Goal: Information Seeking & Learning: Learn about a topic

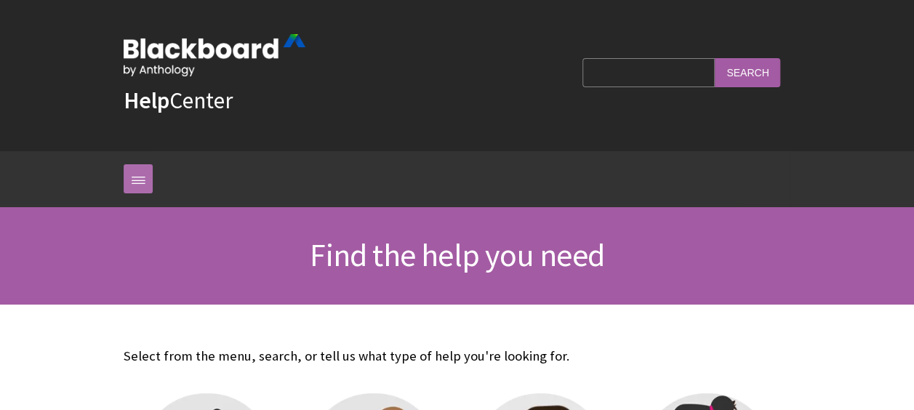
click at [135, 176] on link at bounding box center [138, 178] width 29 height 29
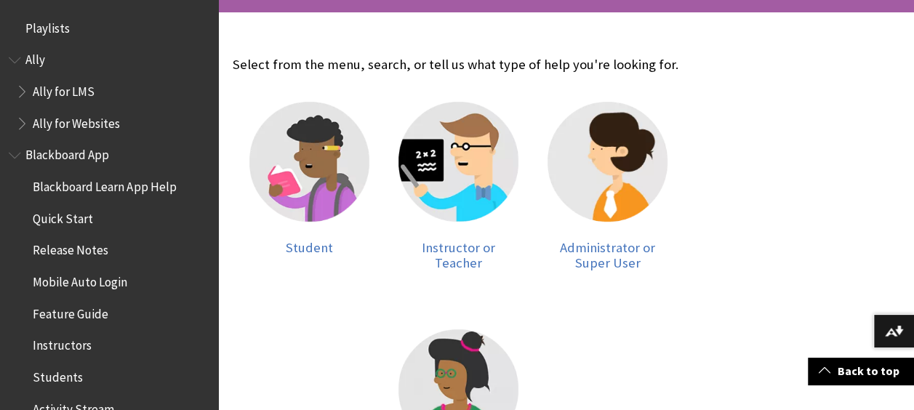
scroll to position [295, 0]
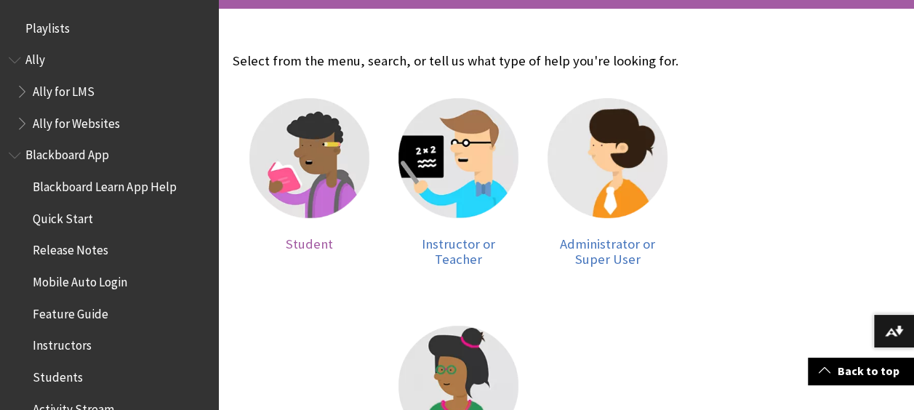
click at [307, 145] on img at bounding box center [310, 158] width 120 height 120
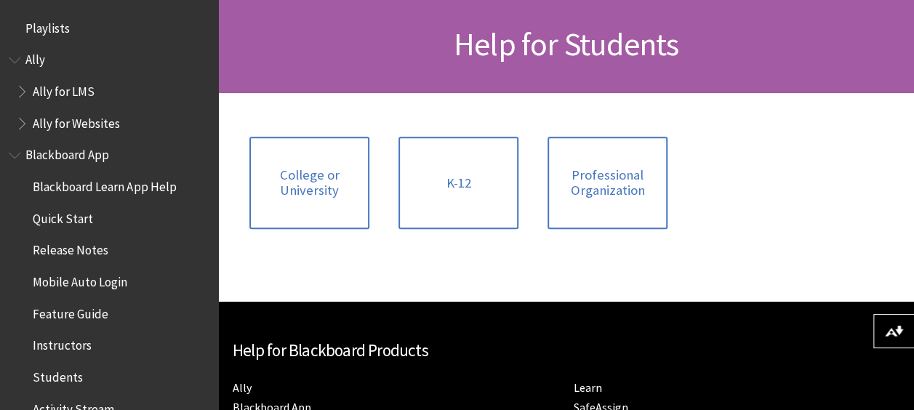
scroll to position [259, 0]
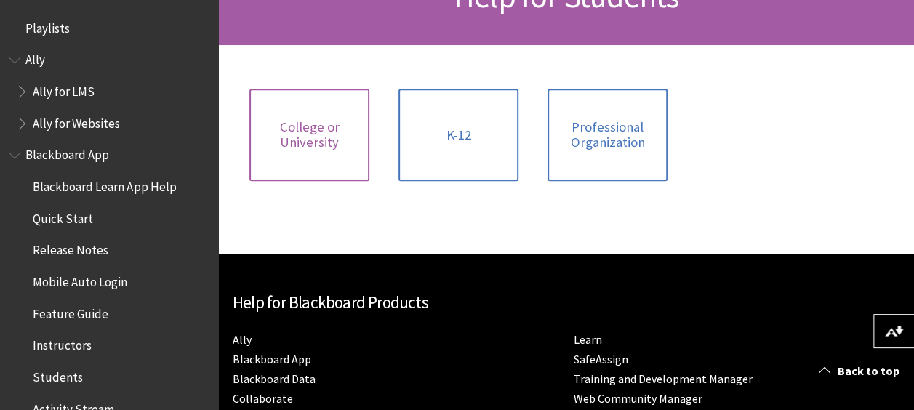
click at [304, 151] on link "College or University" at bounding box center [310, 135] width 120 height 92
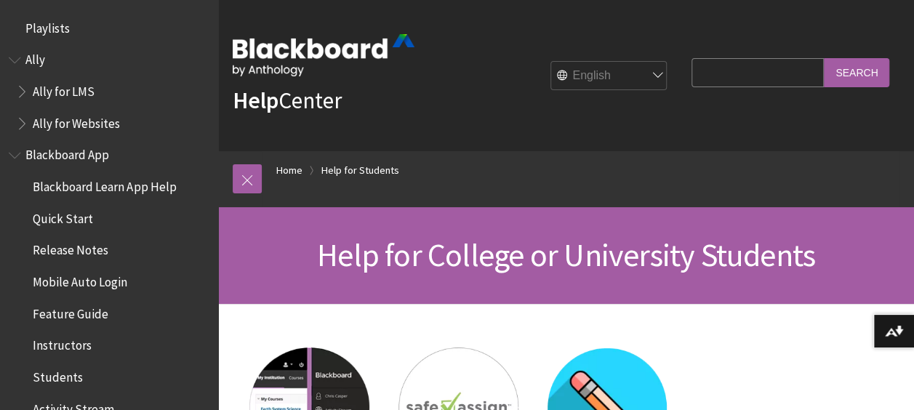
scroll to position [2, 0]
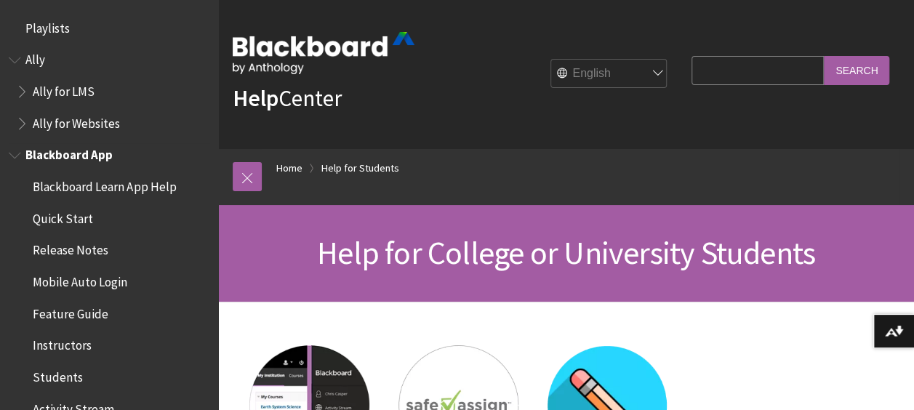
click at [92, 222] on span "Quick Start" at bounding box center [113, 219] width 194 height 25
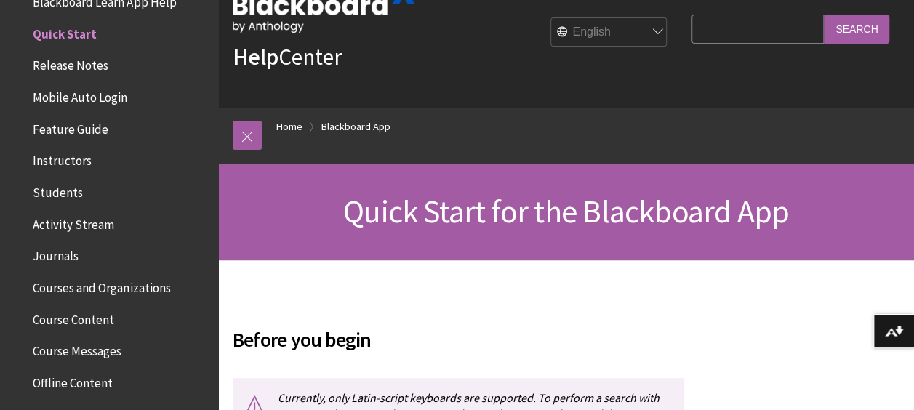
scroll to position [58, 0]
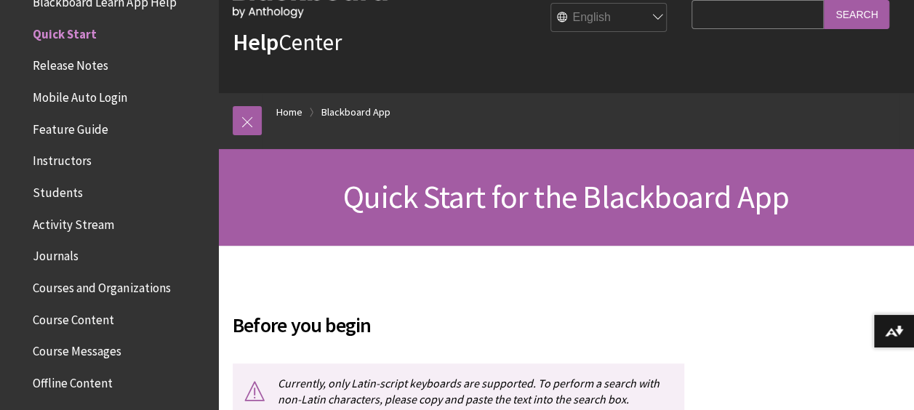
click at [87, 316] on span "Course Content" at bounding box center [73, 318] width 81 height 20
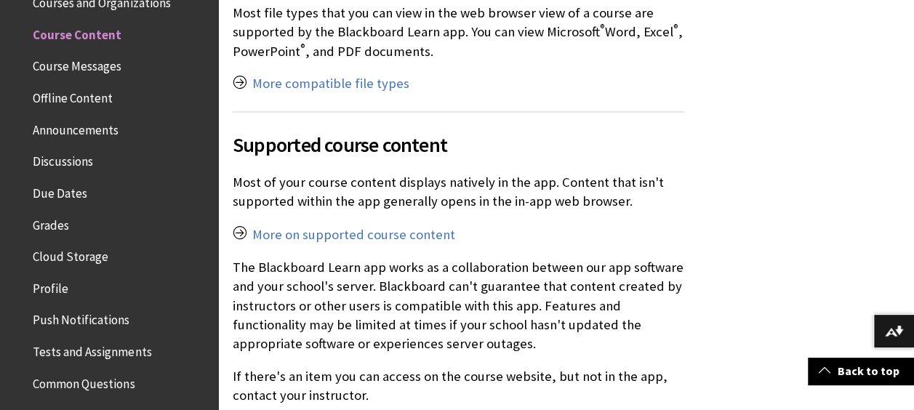
scroll to position [1186, 0]
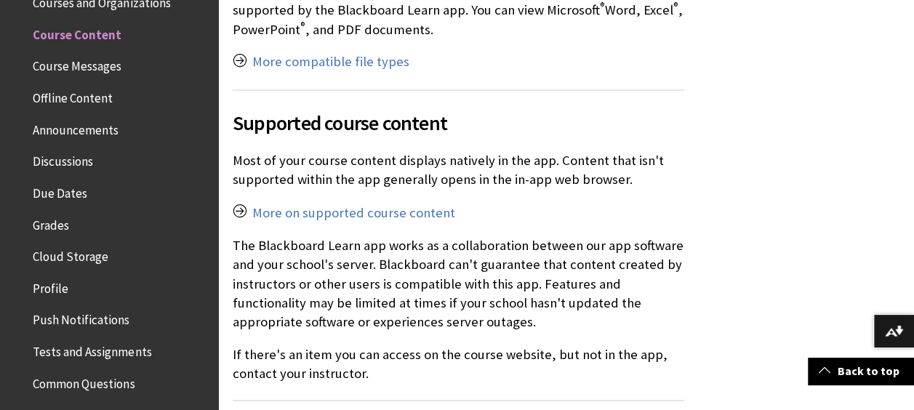
click at [71, 232] on span "Grades" at bounding box center [113, 225] width 194 height 25
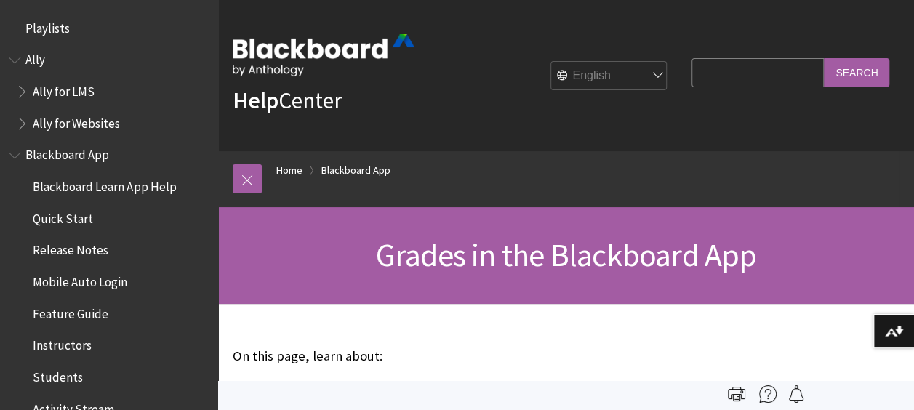
scroll to position [661, 0]
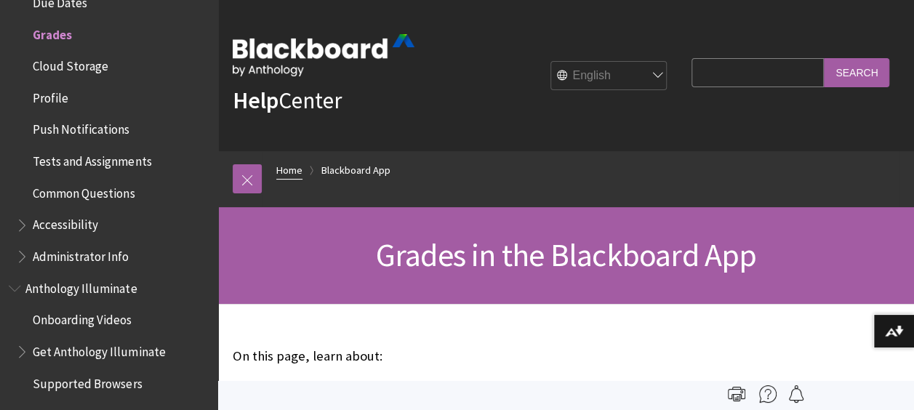
click at [294, 170] on link "Home" at bounding box center [289, 170] width 26 height 18
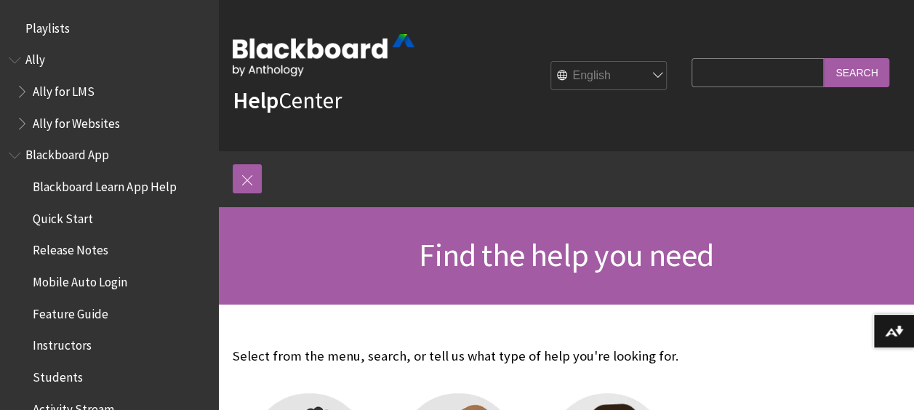
click at [292, 54] on img at bounding box center [324, 55] width 182 height 42
